Goal: Transaction & Acquisition: Download file/media

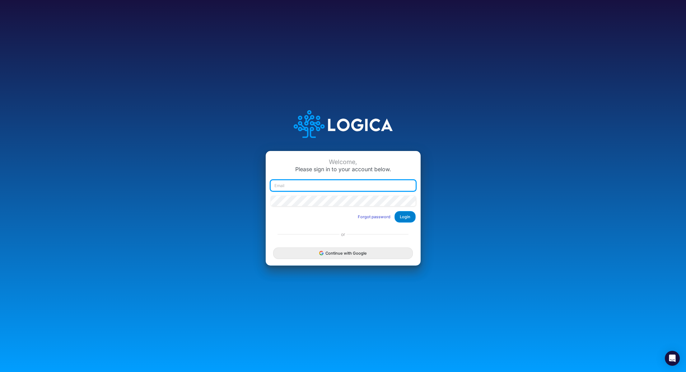
type input "[PERSON_NAME][EMAIL_ADDRESS][PERSON_NAME][DOMAIN_NAME]"
click at [403, 214] on button "Login" at bounding box center [404, 217] width 21 height 12
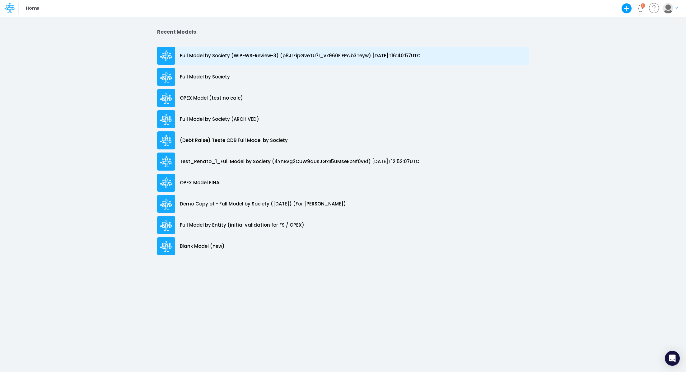
click at [258, 56] on p "Full Model by Society (WIP-WS-Review-3) (p8JrFipGveTU7I_vk960F.EPc.b3Teyw) [DAT…" at bounding box center [300, 55] width 241 height 7
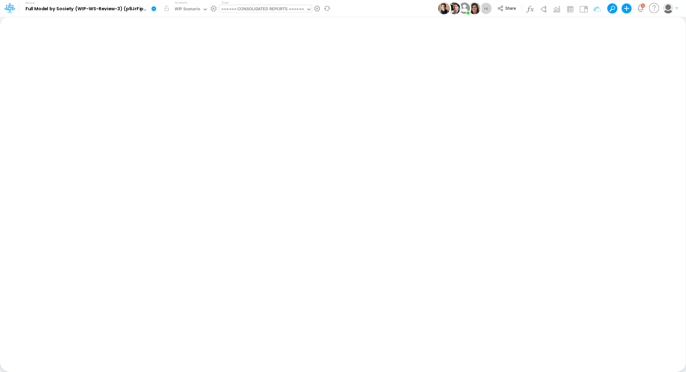
click at [256, 6] on div "====== CONSOLIDATED REPORTS ======" at bounding box center [262, 9] width 83 height 7
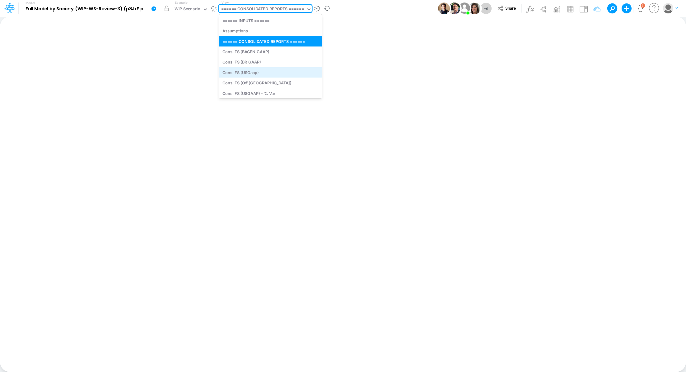
click at [261, 71] on div "Cons. FS (USGaap)" at bounding box center [270, 72] width 103 height 10
type input "Consolidated FS - USGAAP"
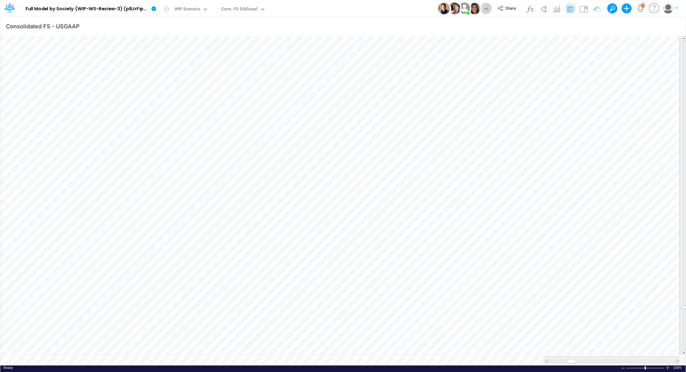
scroll to position [3, 1]
click at [155, 11] on icon at bounding box center [154, 9] width 6 height 6
click at [172, 51] on button "Export" at bounding box center [185, 54] width 67 height 10
click at [235, 56] on button "Excel" at bounding box center [252, 58] width 67 height 10
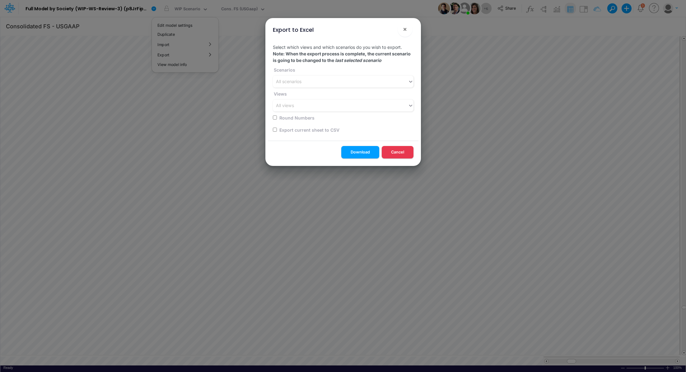
click at [273, 130] on input "checkbox" at bounding box center [275, 130] width 4 height 4
checkbox input "true"
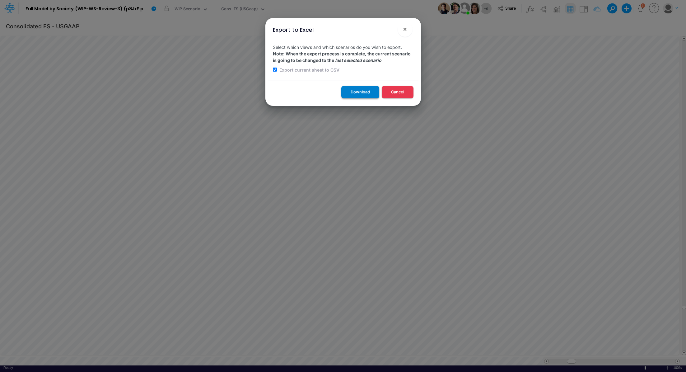
click at [356, 94] on button "Download" at bounding box center [360, 92] width 38 height 12
click at [310, 198] on div "Export to Excel × Select which views and which scenarios do you wish to export.…" at bounding box center [343, 186] width 686 height 372
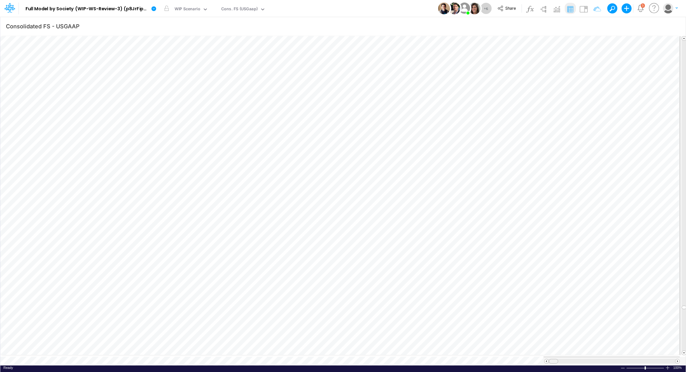
click at [527, 360] on tr at bounding box center [339, 360] width 679 height 9
click at [678, 67] on tr at bounding box center [343, 196] width 686 height 322
drag, startPoint x: 603, startPoint y: 357, endPoint x: 568, endPoint y: 361, distance: 35.3
click at [568, 361] on div at bounding box center [611, 360] width 136 height 9
click at [433, 207] on icon "button" at bounding box center [432, 207] width 9 height 7
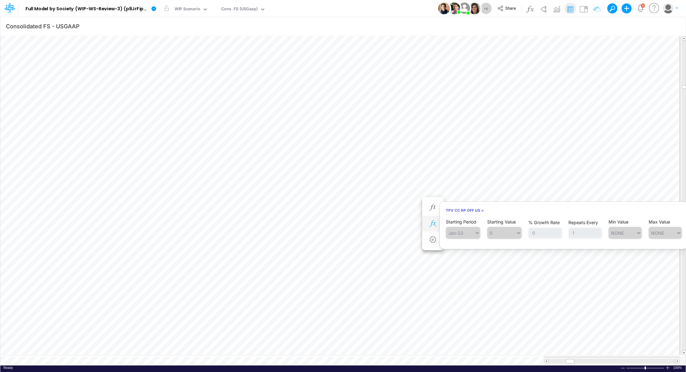
click at [433, 225] on icon "button" at bounding box center [432, 223] width 9 height 7
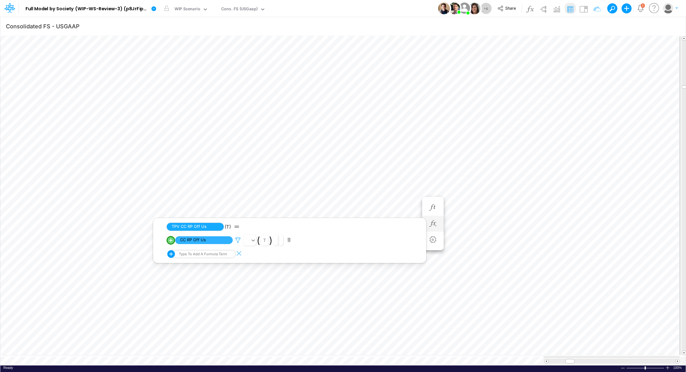
click at [236, 238] on icon at bounding box center [237, 240] width 9 height 7
click at [434, 153] on div at bounding box center [343, 187] width 686 height 369
